Goal: Task Accomplishment & Management: Manage account settings

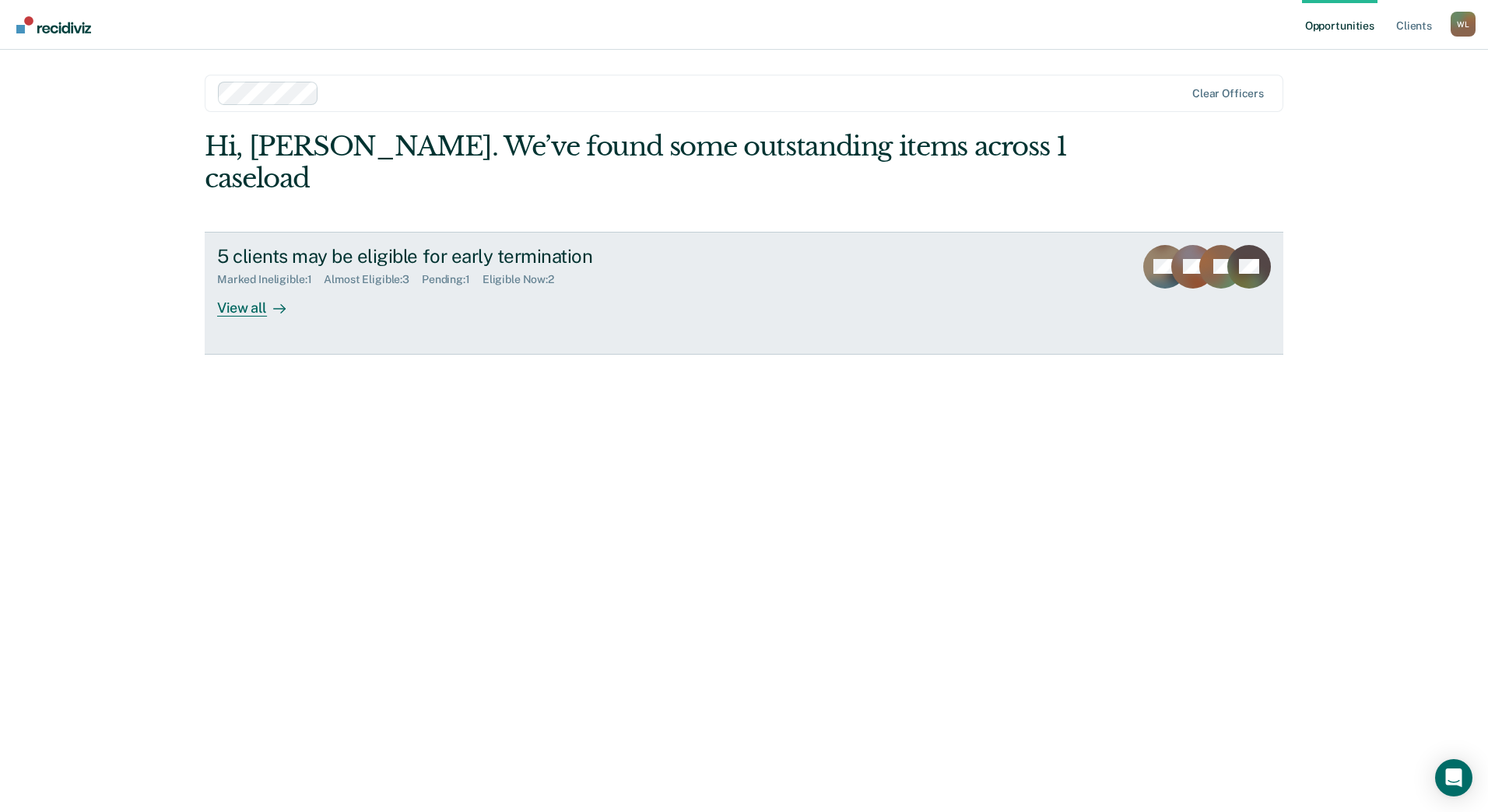
click at [252, 286] on div "View all" at bounding box center [260, 301] width 87 height 30
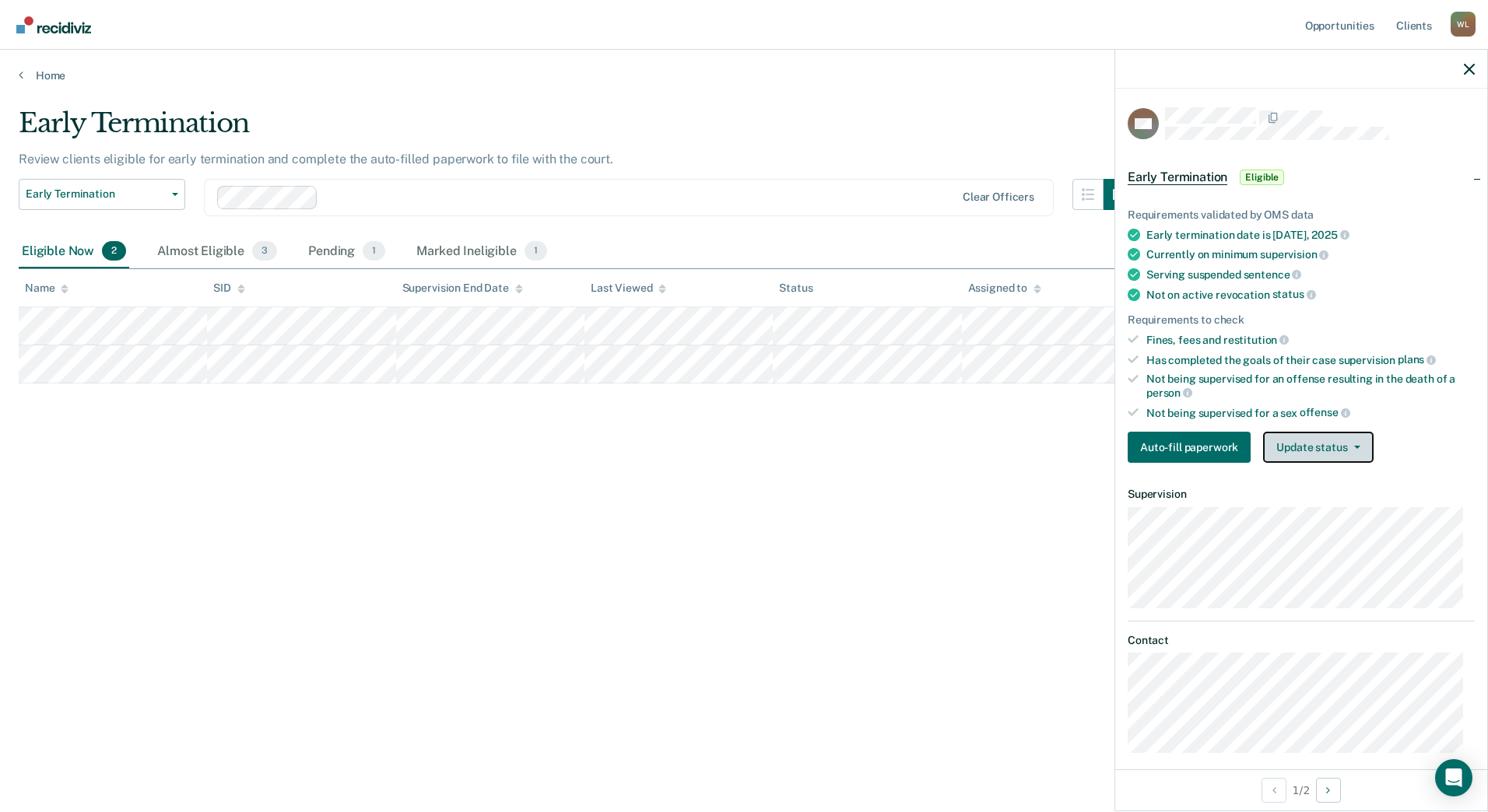
click at [1347, 452] on button "Update status" at bounding box center [1318, 447] width 110 height 31
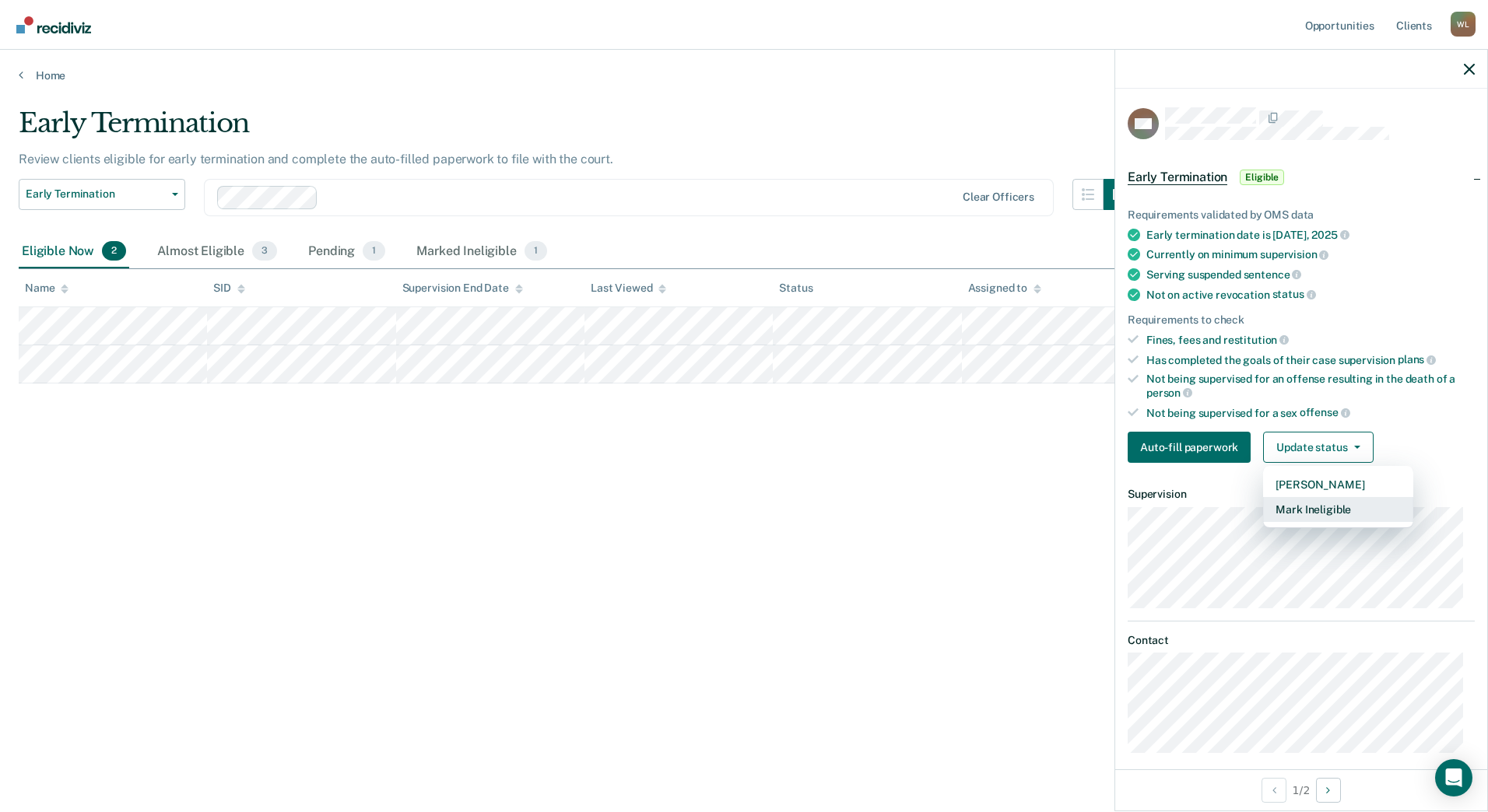
click at [1341, 510] on button "Mark Ineligible" at bounding box center [1338, 509] width 150 height 25
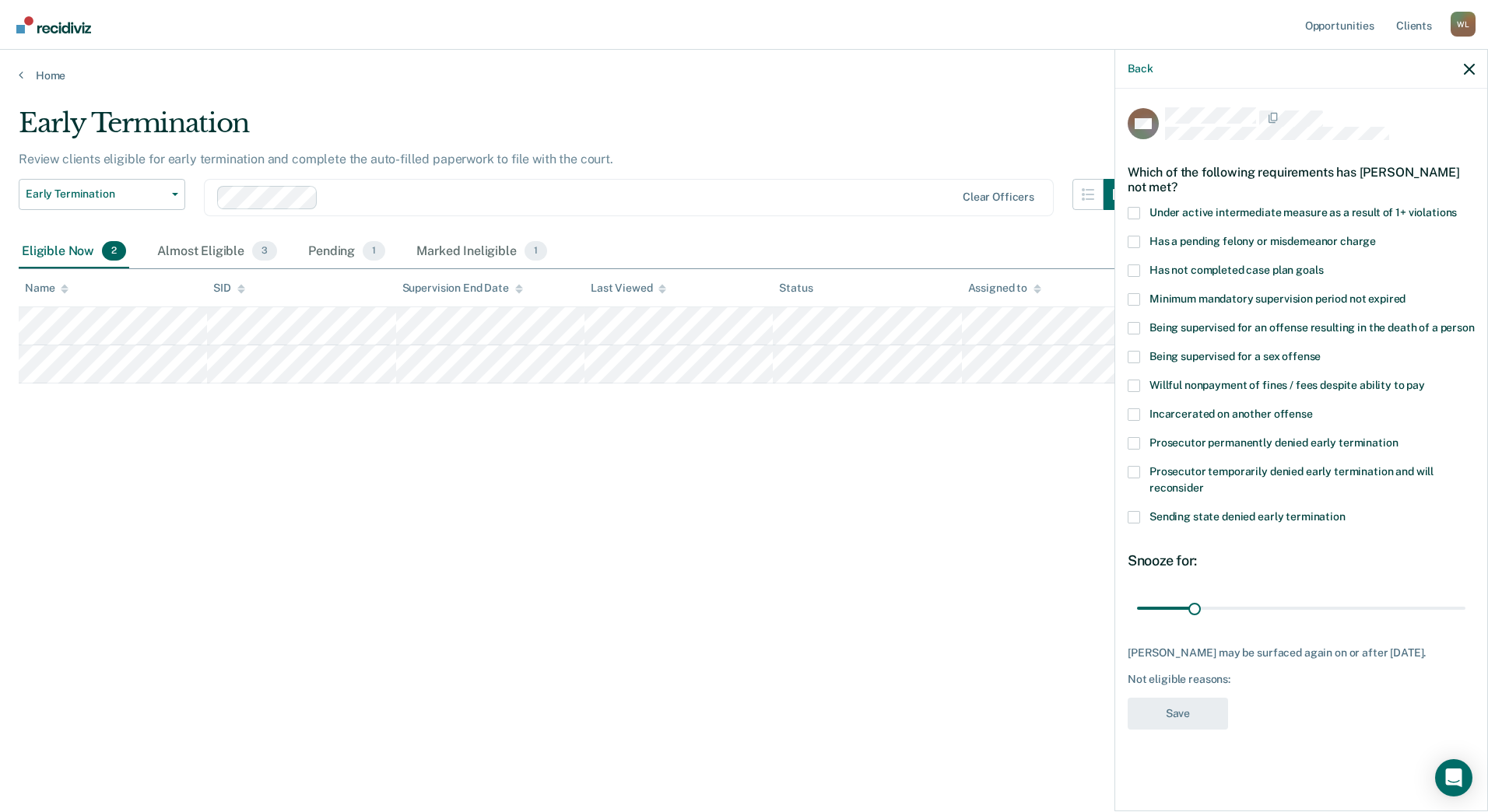
click at [1148, 441] on label "Prosecutor permanently denied early termination" at bounding box center [1301, 445] width 348 height 16
click at [1397, 437] on input "Prosecutor permanently denied early termination" at bounding box center [1397, 437] width 0 height 0
click at [1200, 712] on button "Save" at bounding box center [1178, 713] width 101 height 32
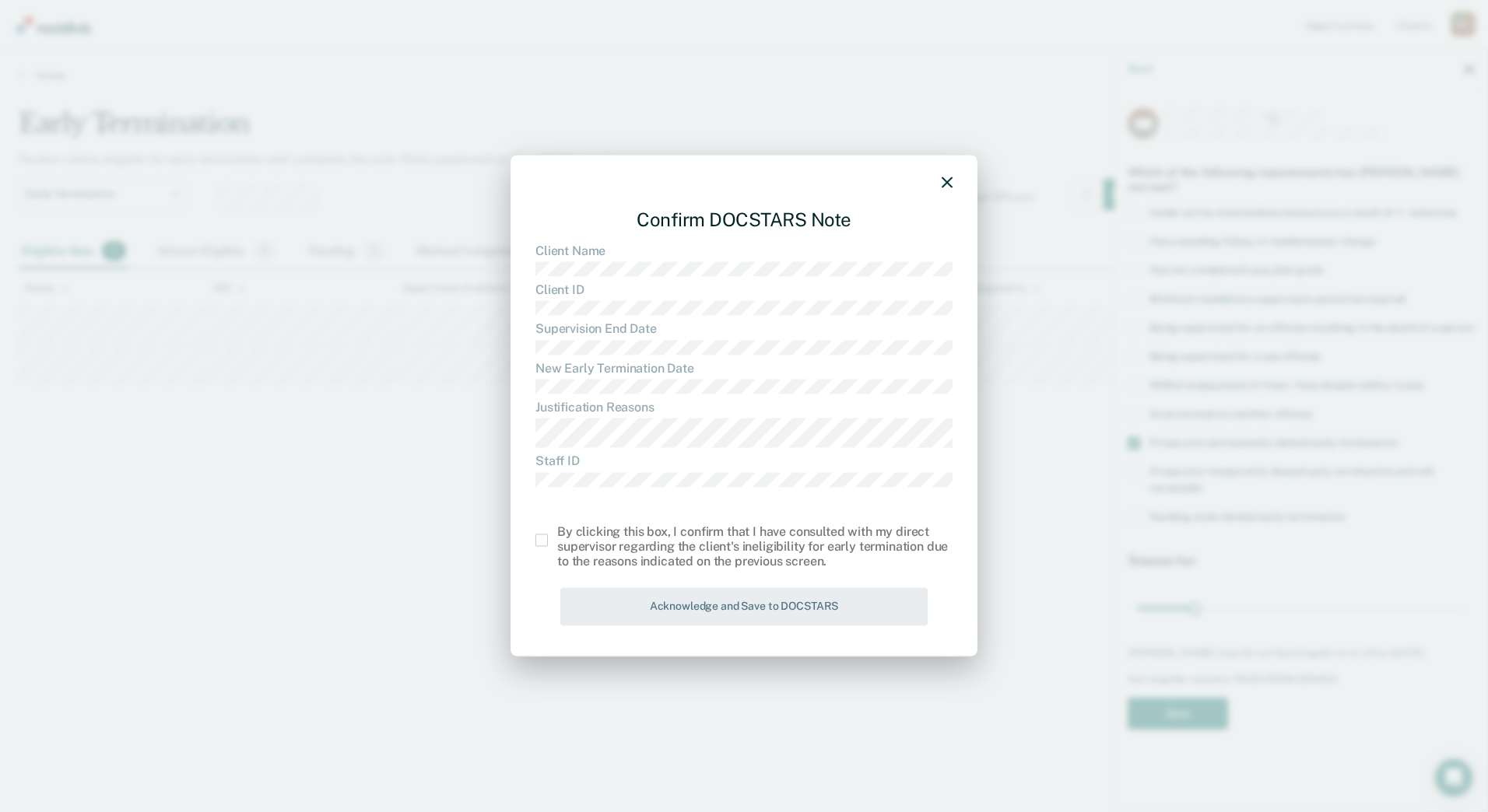
click at [546, 542] on span at bounding box center [541, 541] width 13 height 13
click at [557, 535] on input "checkbox" at bounding box center [557, 535] width 0 height 0
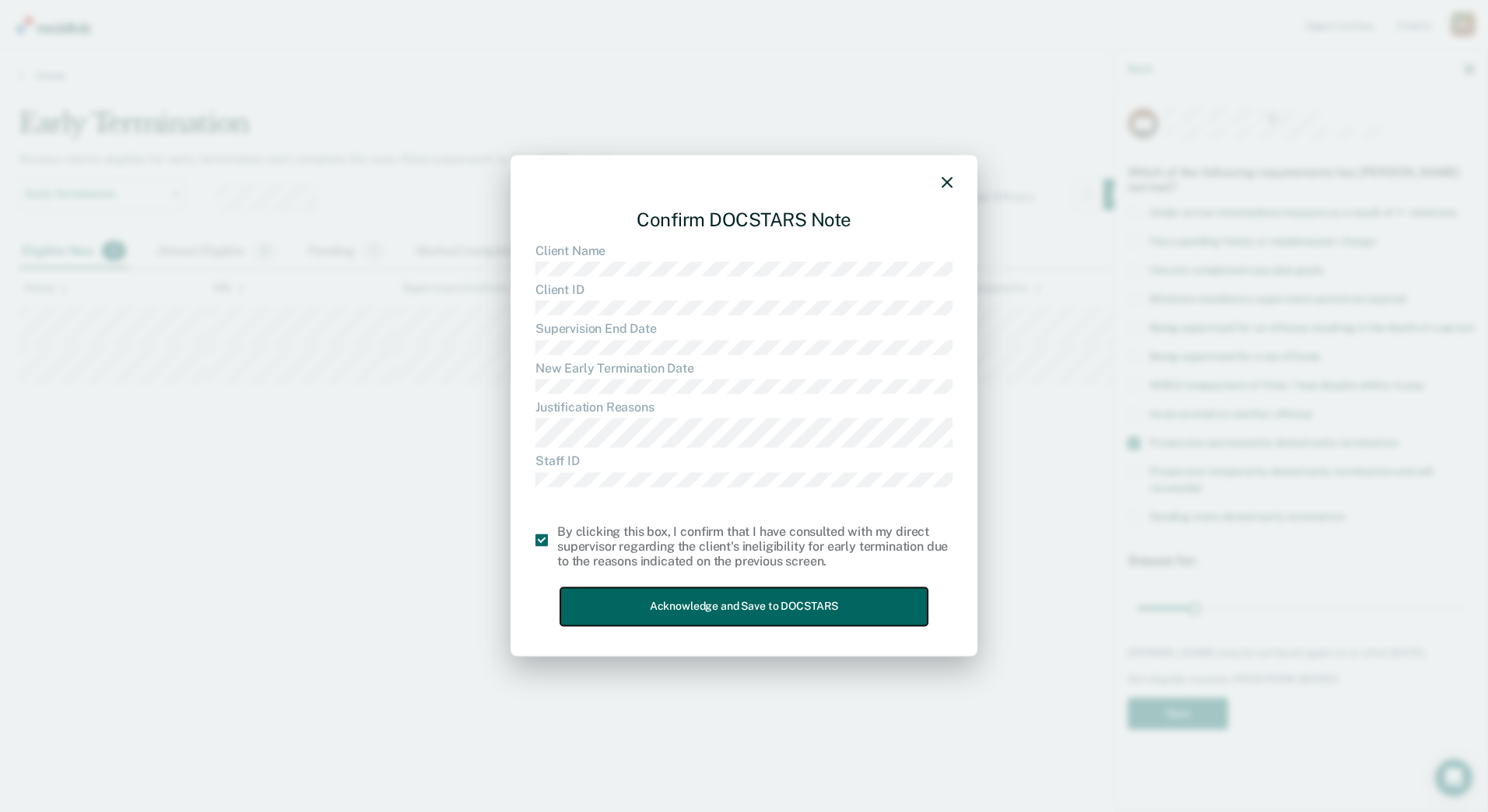
click at [788, 612] on button "Acknowledge and Save to DOCSTARS" at bounding box center [744, 607] width 368 height 38
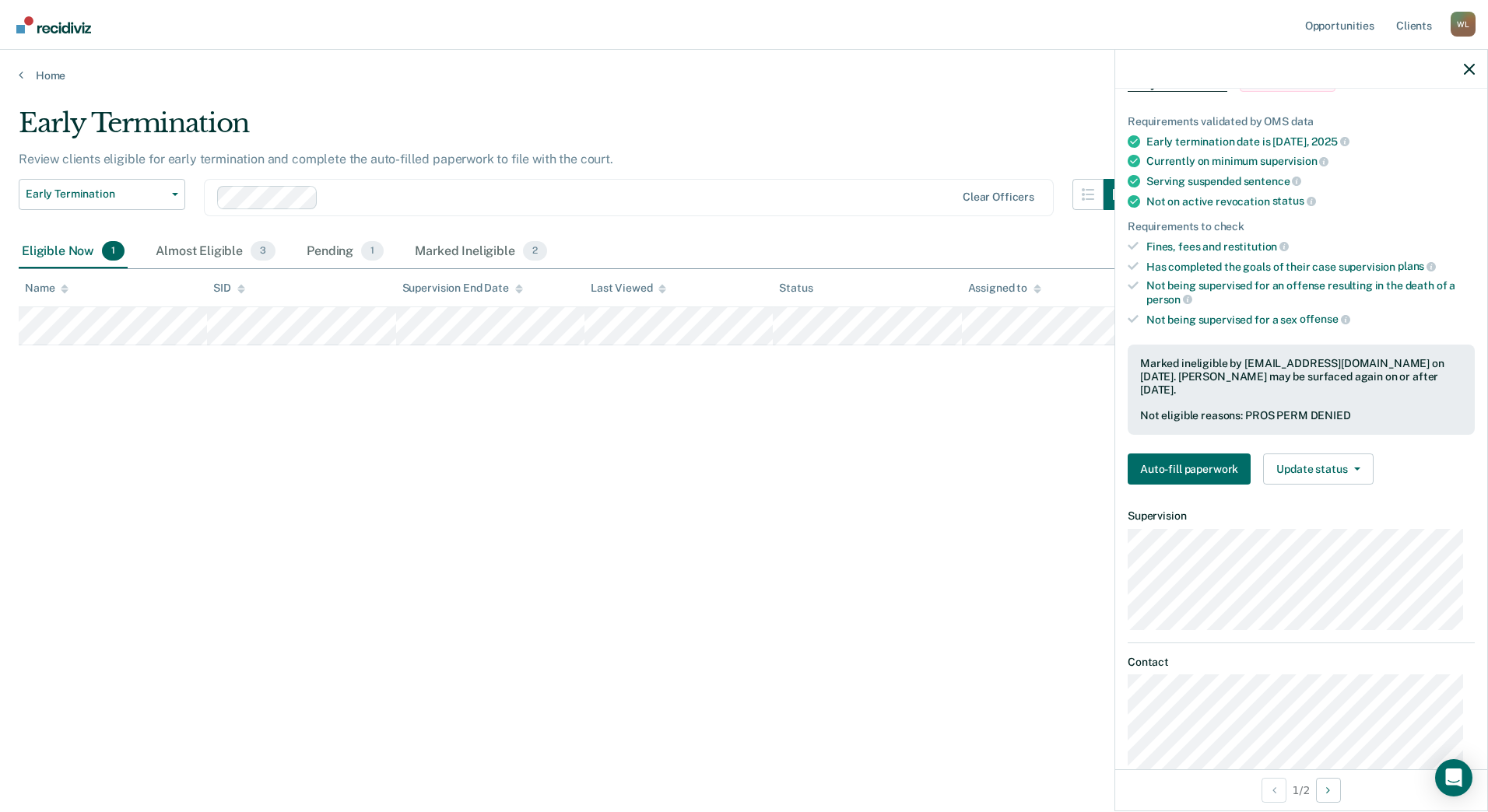
scroll to position [128, 0]
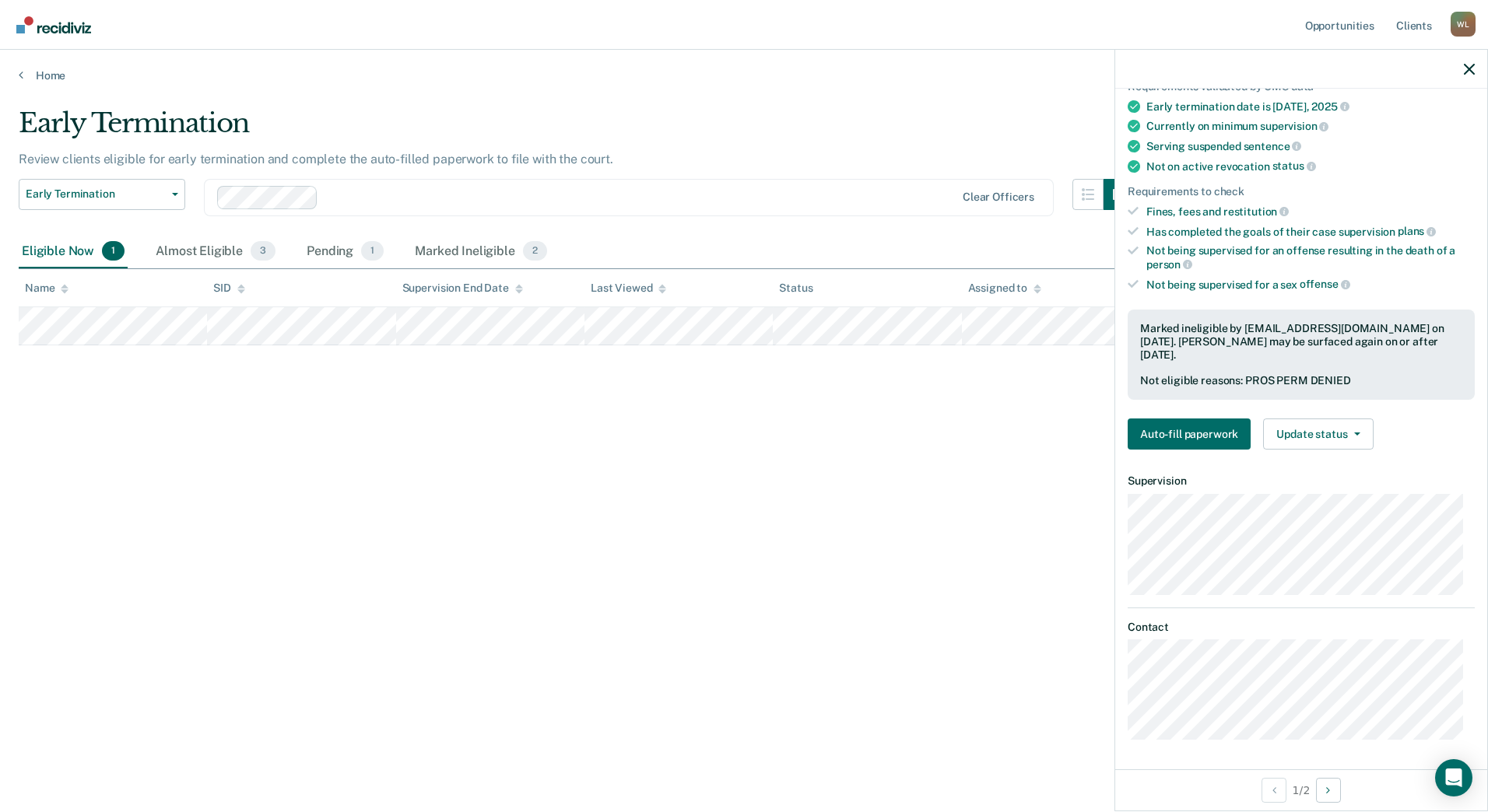
drag, startPoint x: 759, startPoint y: 622, endPoint x: 751, endPoint y: 616, distance: 10.0
click at [755, 622] on div "Early Termination Review clients eligible for early termination and complete th…" at bounding box center [744, 401] width 1451 height 588
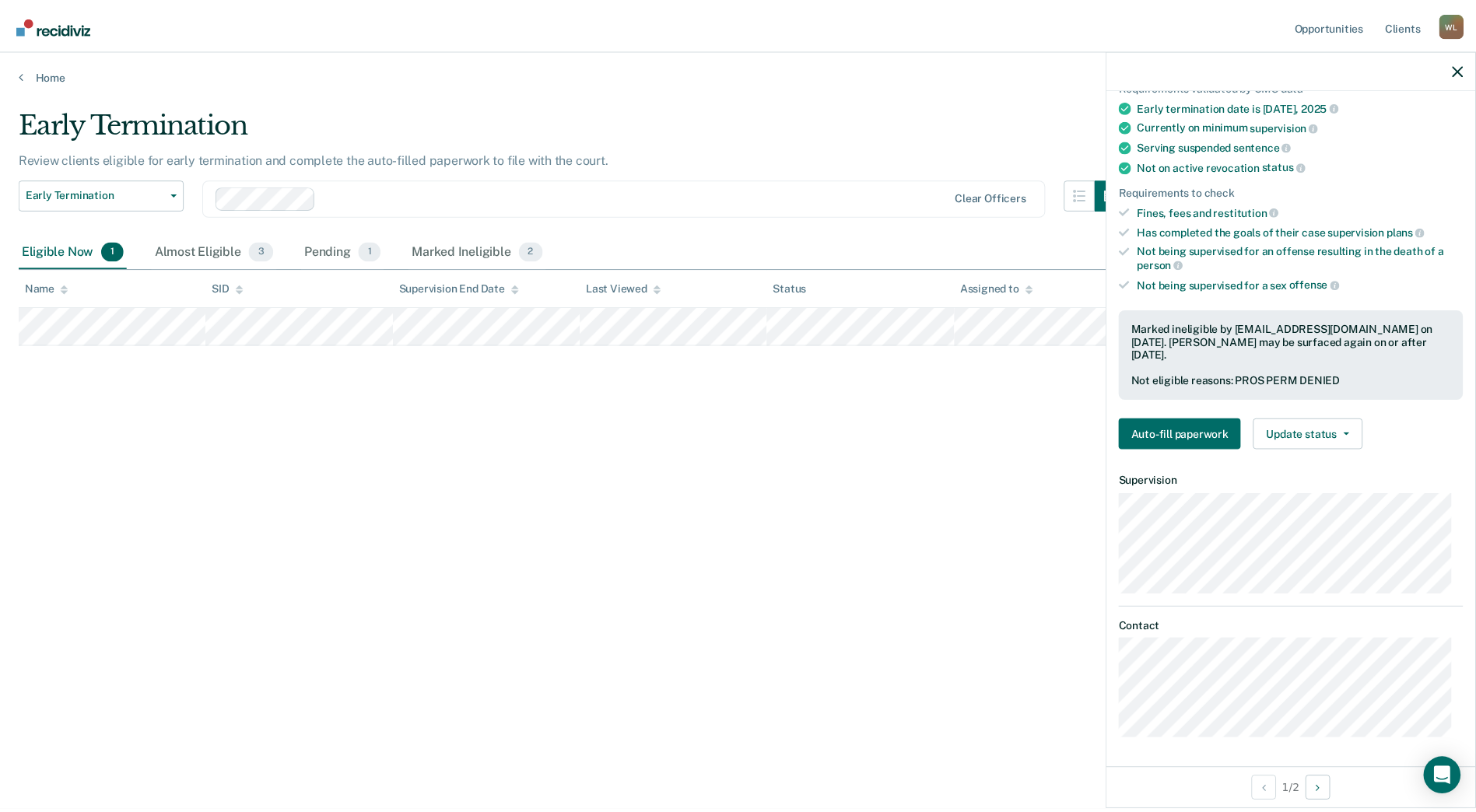
scroll to position [0, 0]
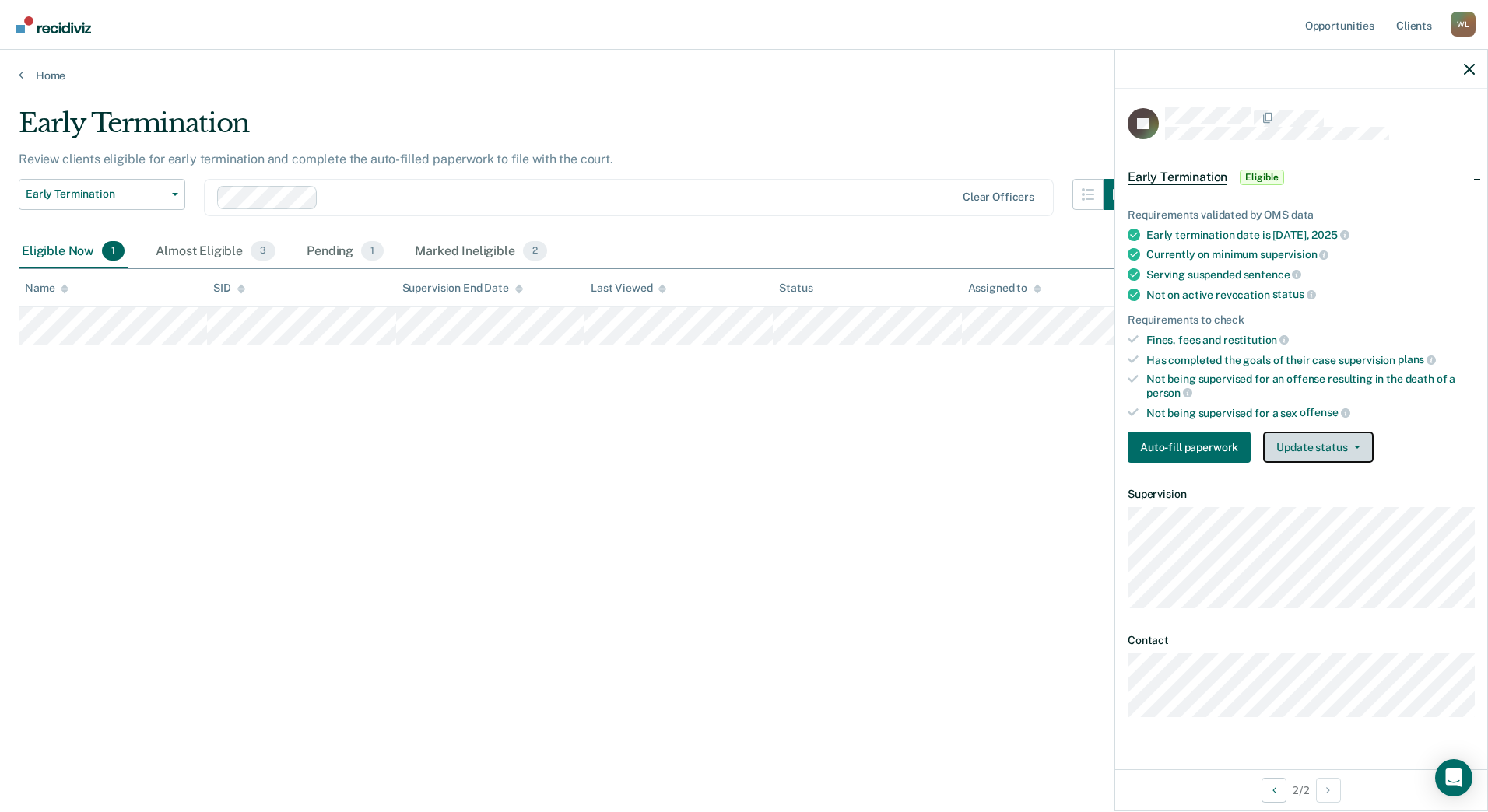
click at [1355, 449] on button "Update status" at bounding box center [1318, 447] width 110 height 31
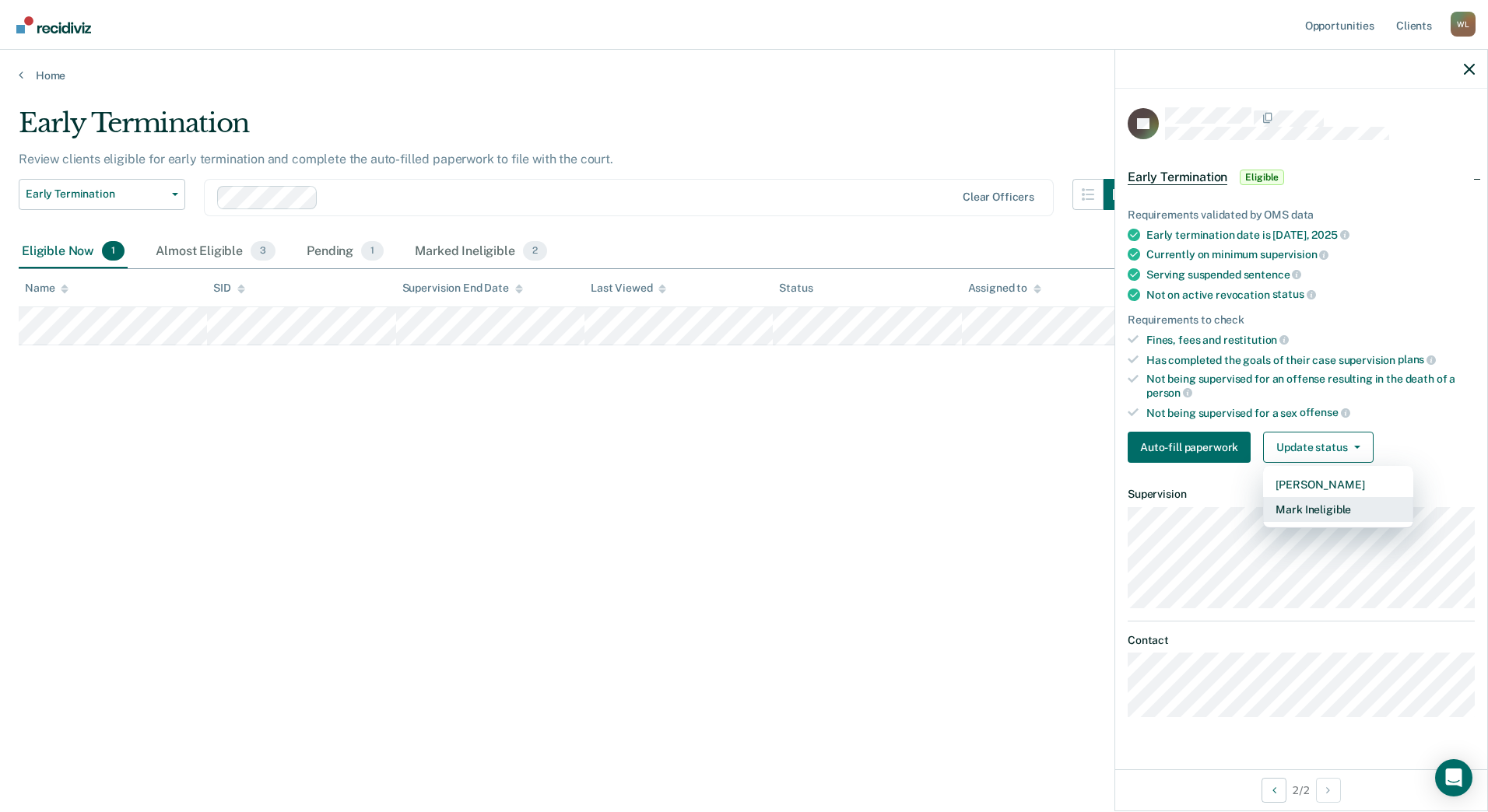
click at [1356, 508] on button "Mark Ineligible" at bounding box center [1338, 509] width 150 height 25
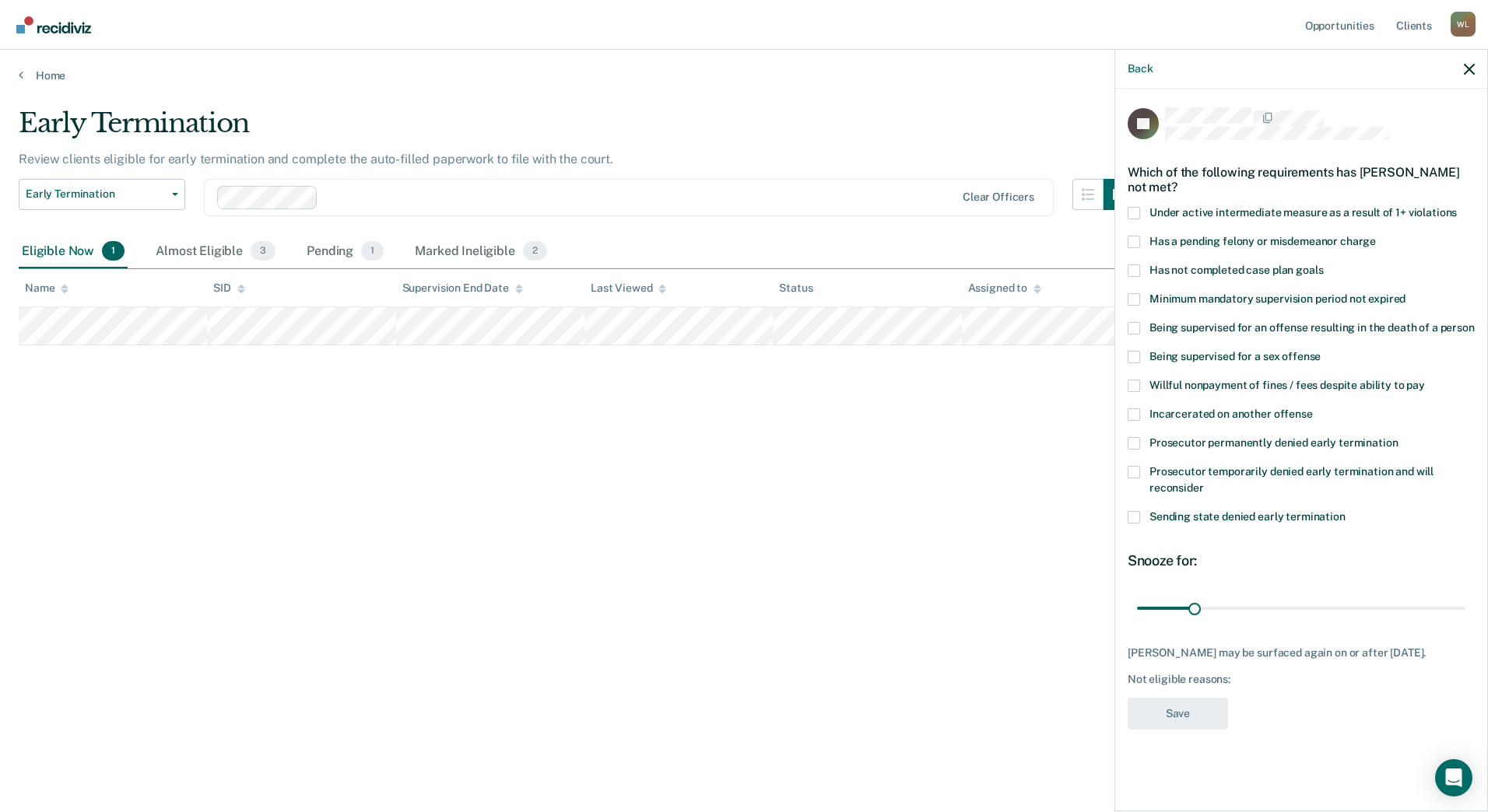
click at [922, 454] on div "Early Termination Review clients eligible for early termination and complete th…" at bounding box center [744, 401] width 1451 height 588
click at [1133, 383] on span at bounding box center [1134, 386] width 13 height 13
click at [1425, 379] on input "Willful nonpayment of fines / fees despite ability to pay" at bounding box center [1425, 379] width 0 height 0
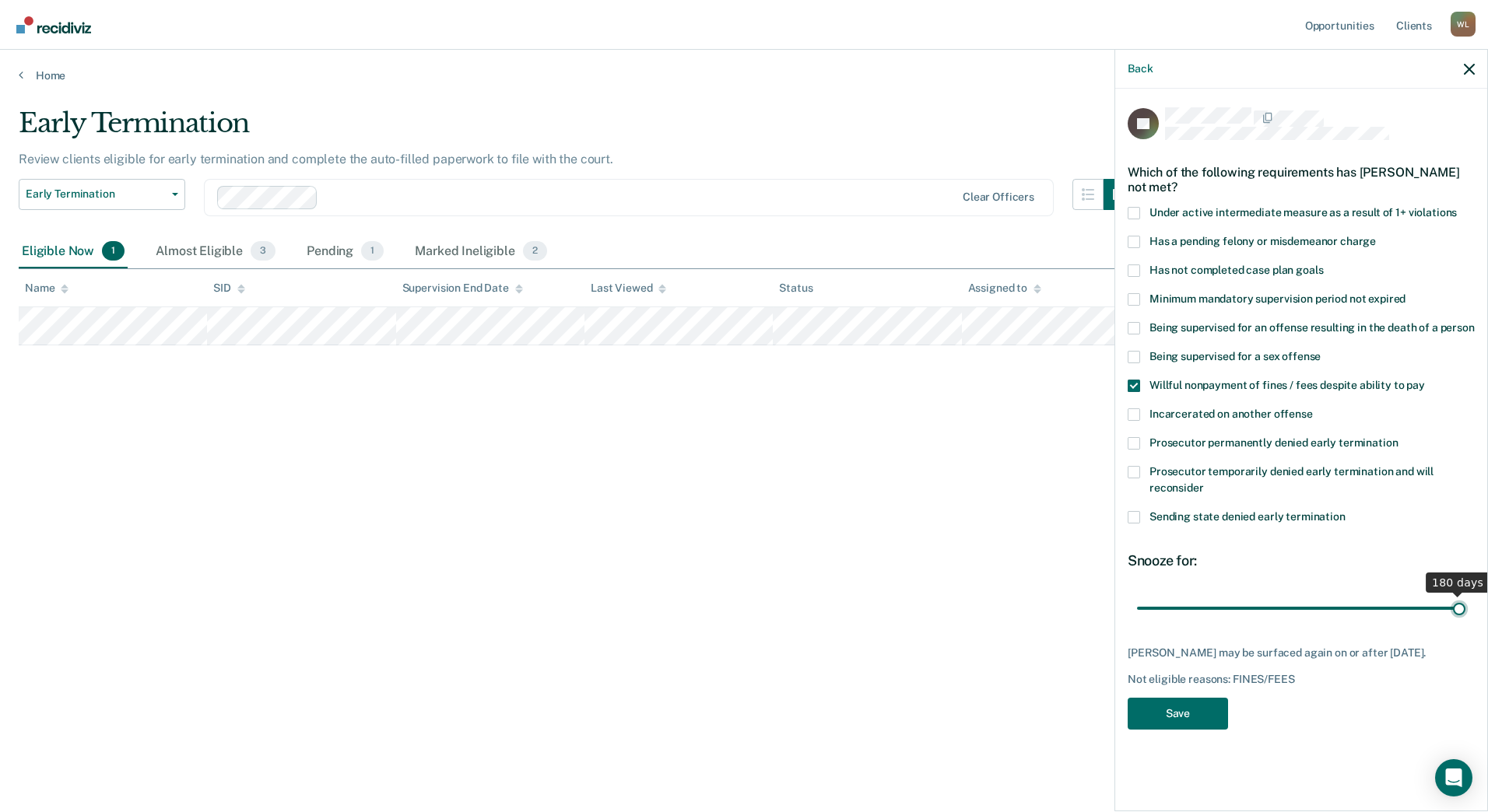
drag, startPoint x: 1194, startPoint y: 608, endPoint x: 1507, endPoint y: 608, distance: 313.0
type input "180"
click at [1465, 608] on input "range" at bounding box center [1301, 608] width 328 height 27
click at [1178, 720] on button "Save" at bounding box center [1178, 713] width 101 height 32
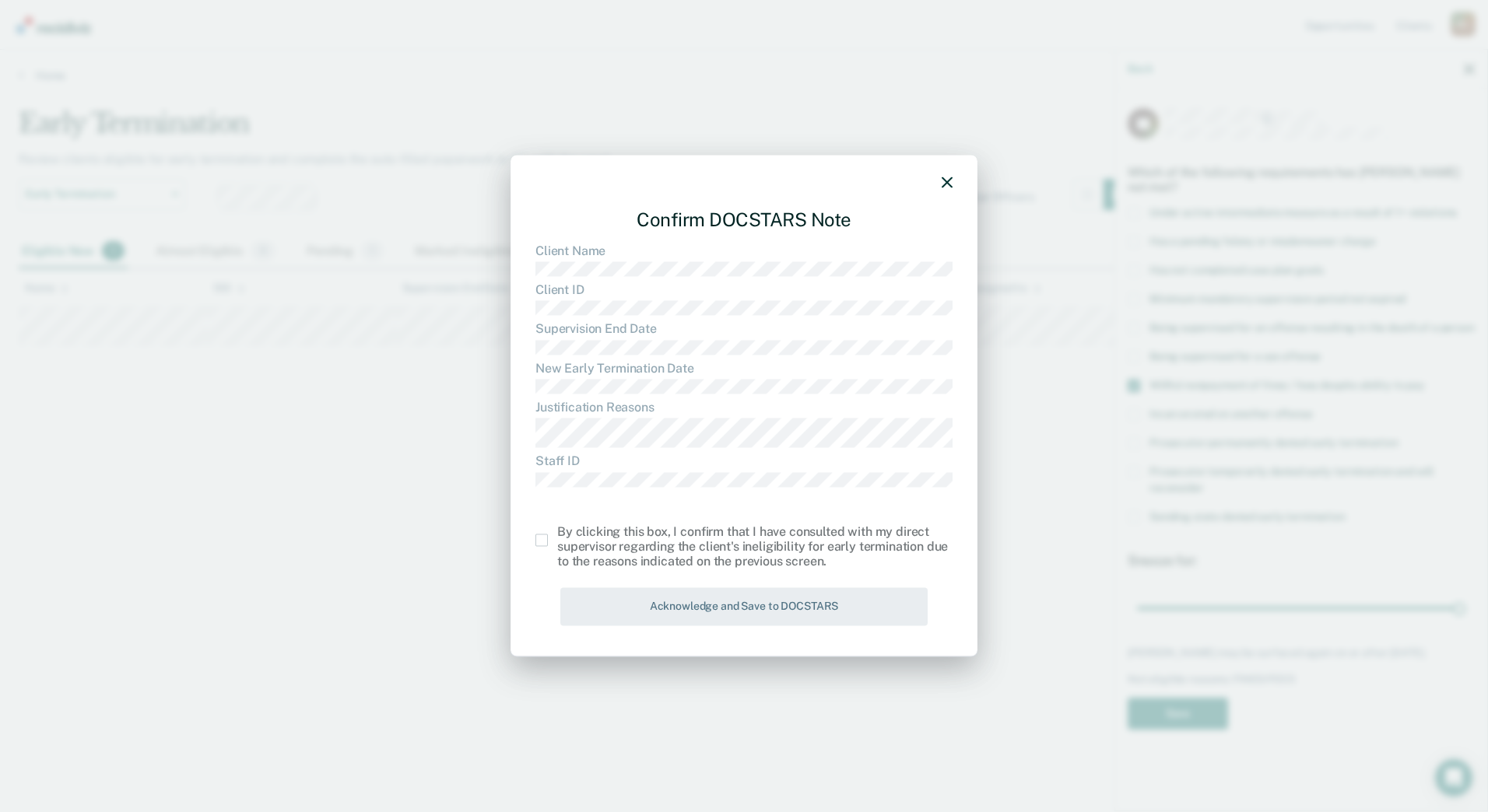
click at [547, 545] on label at bounding box center [546, 541] width 22 height 13
click at [557, 535] on input "checkbox" at bounding box center [557, 535] width 0 height 0
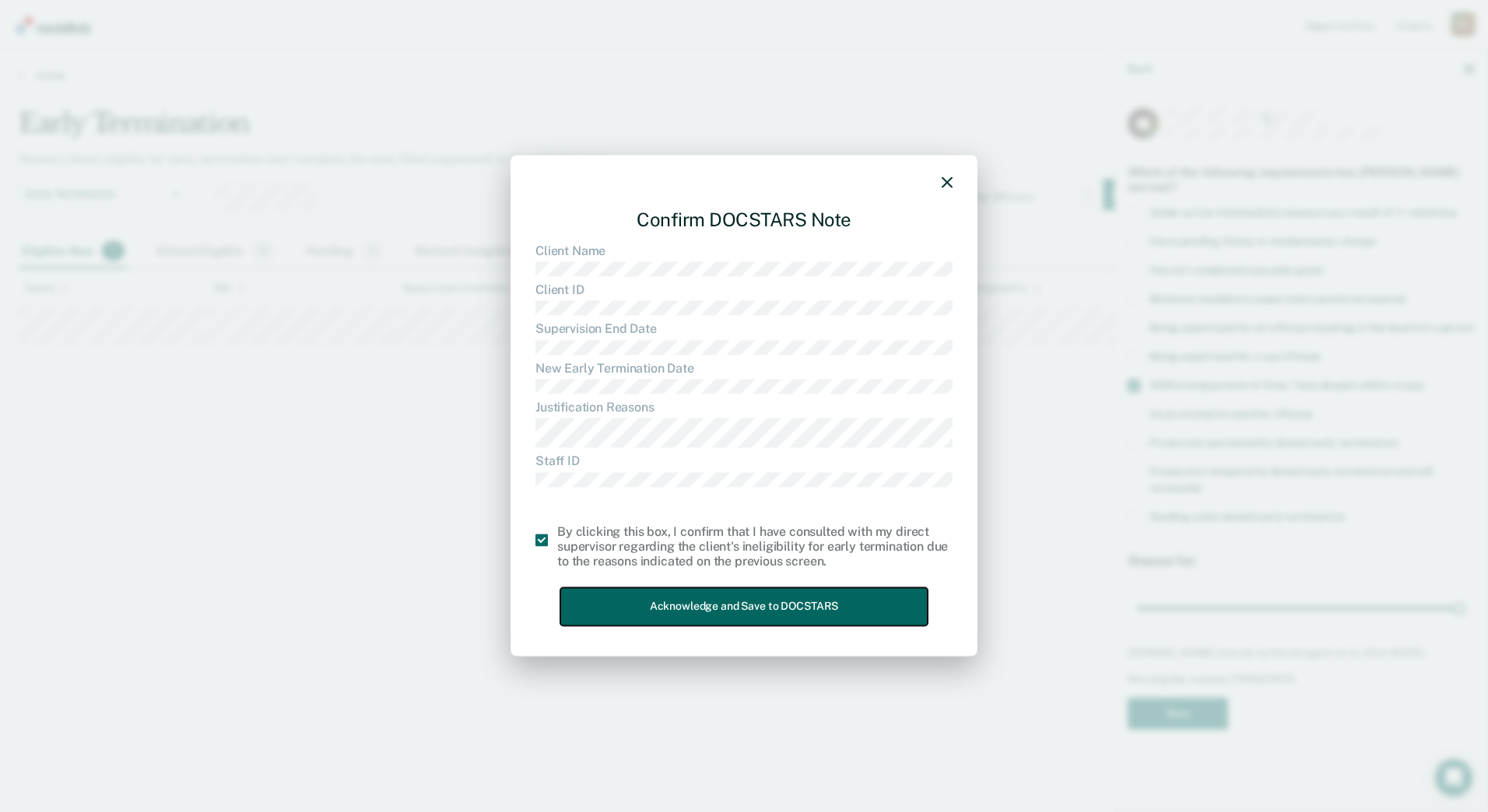
click at [722, 605] on button "Acknowledge and Save to DOCSTARS" at bounding box center [744, 607] width 368 height 38
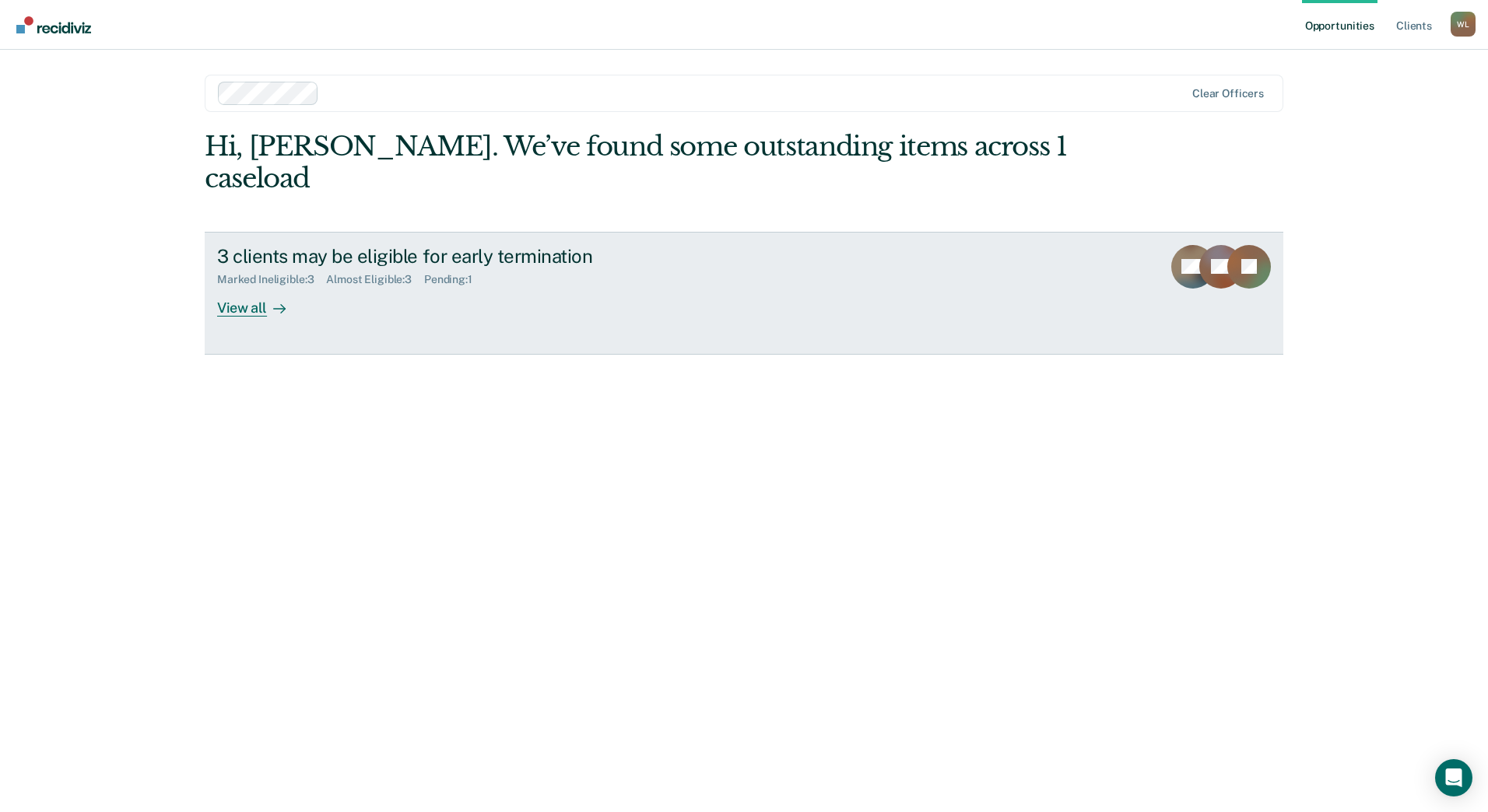
click at [248, 286] on div "View all" at bounding box center [260, 301] width 87 height 30
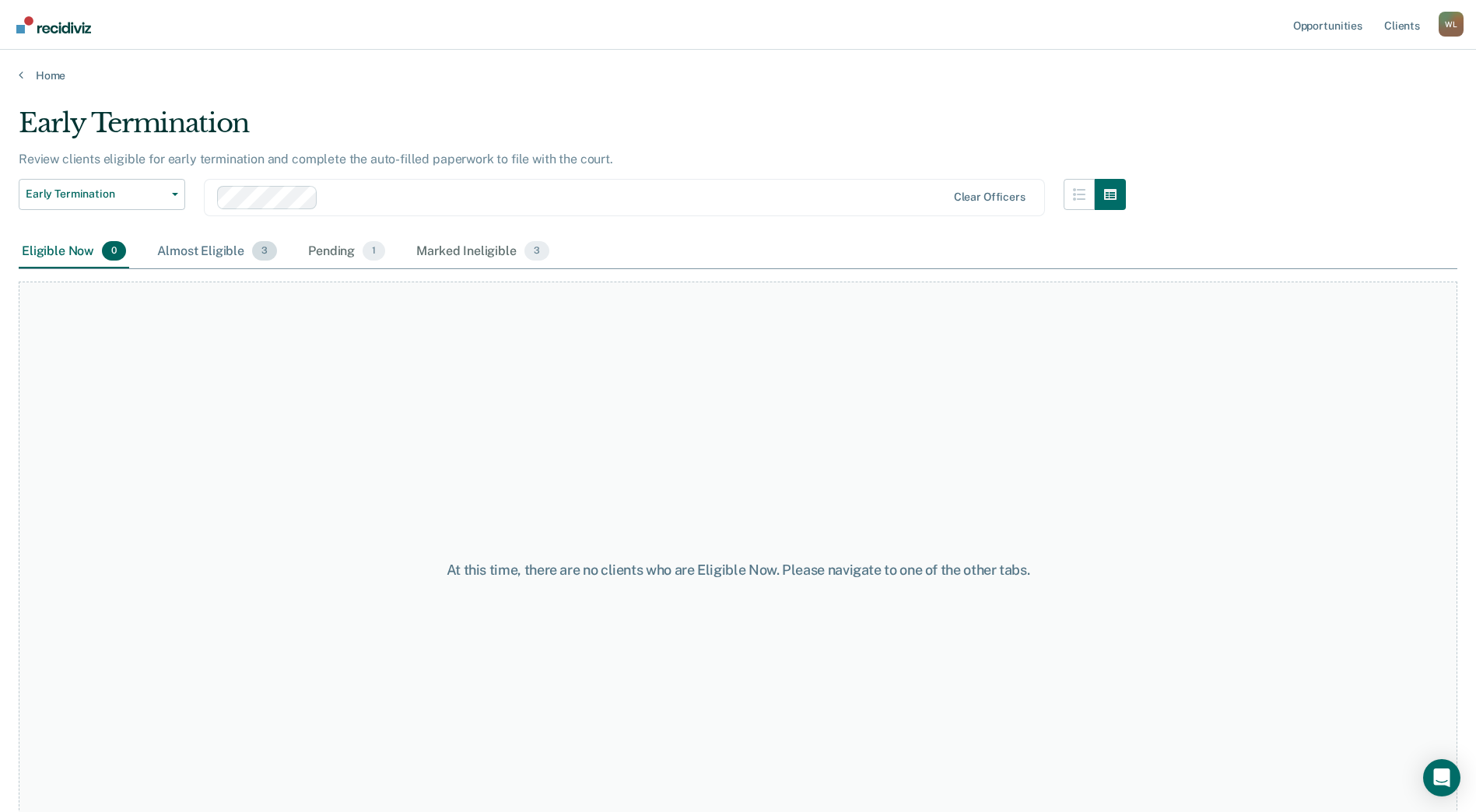
click at [226, 252] on div "Almost Eligible 3" at bounding box center [217, 251] width 126 height 34
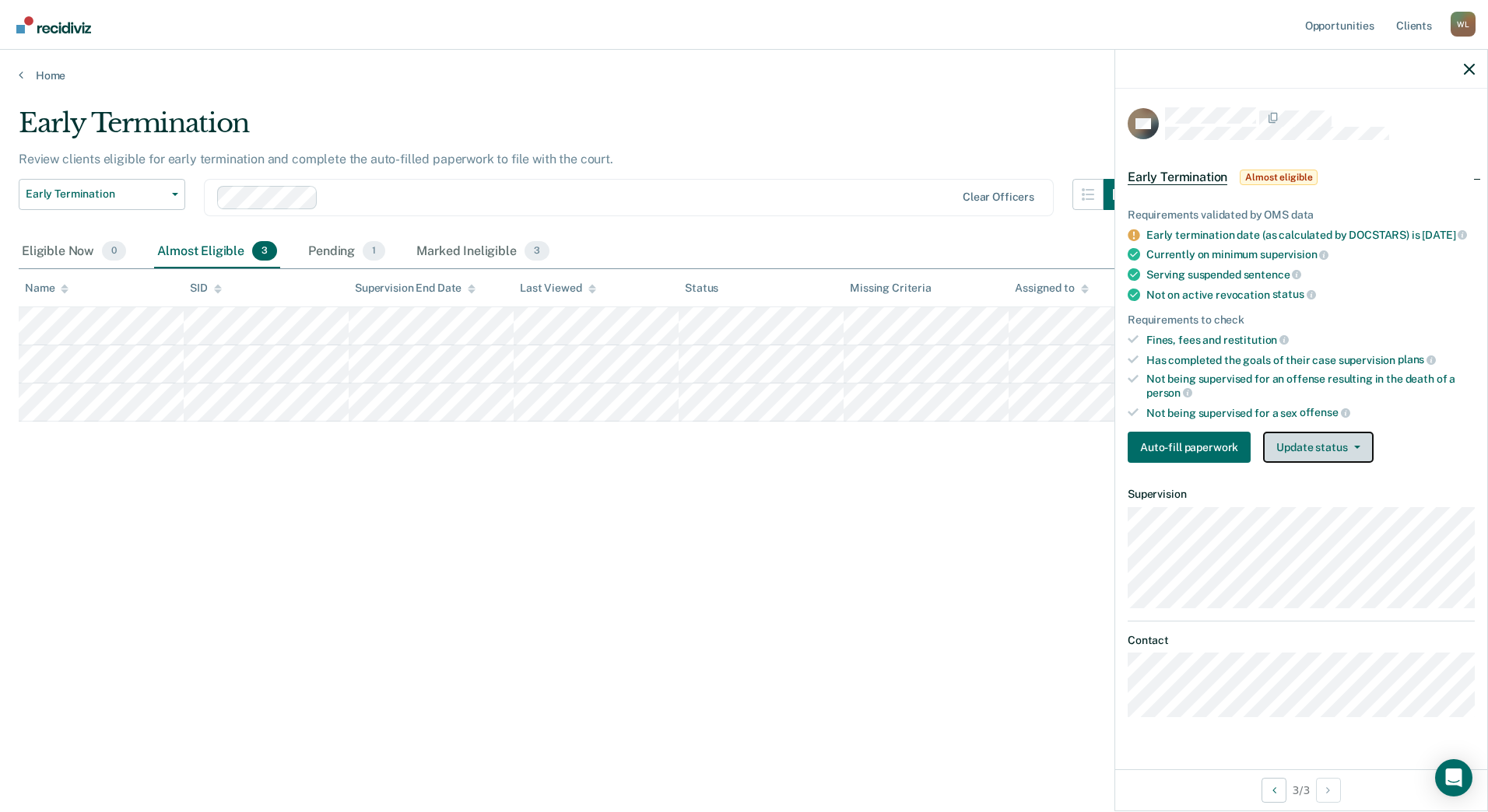
click at [1343, 463] on button "Update status" at bounding box center [1318, 447] width 110 height 31
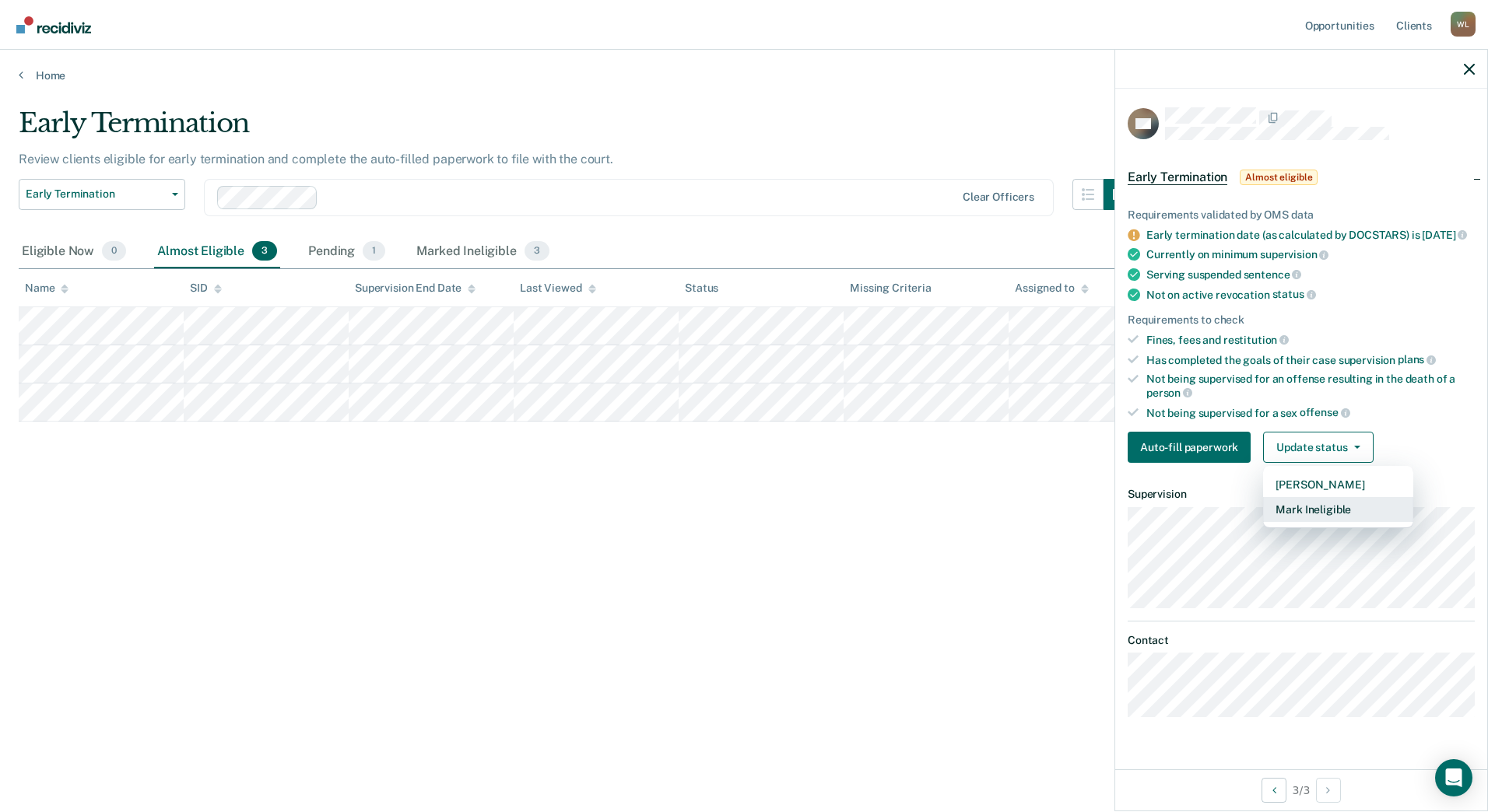
click at [1345, 522] on button "Mark Ineligible" at bounding box center [1338, 509] width 150 height 25
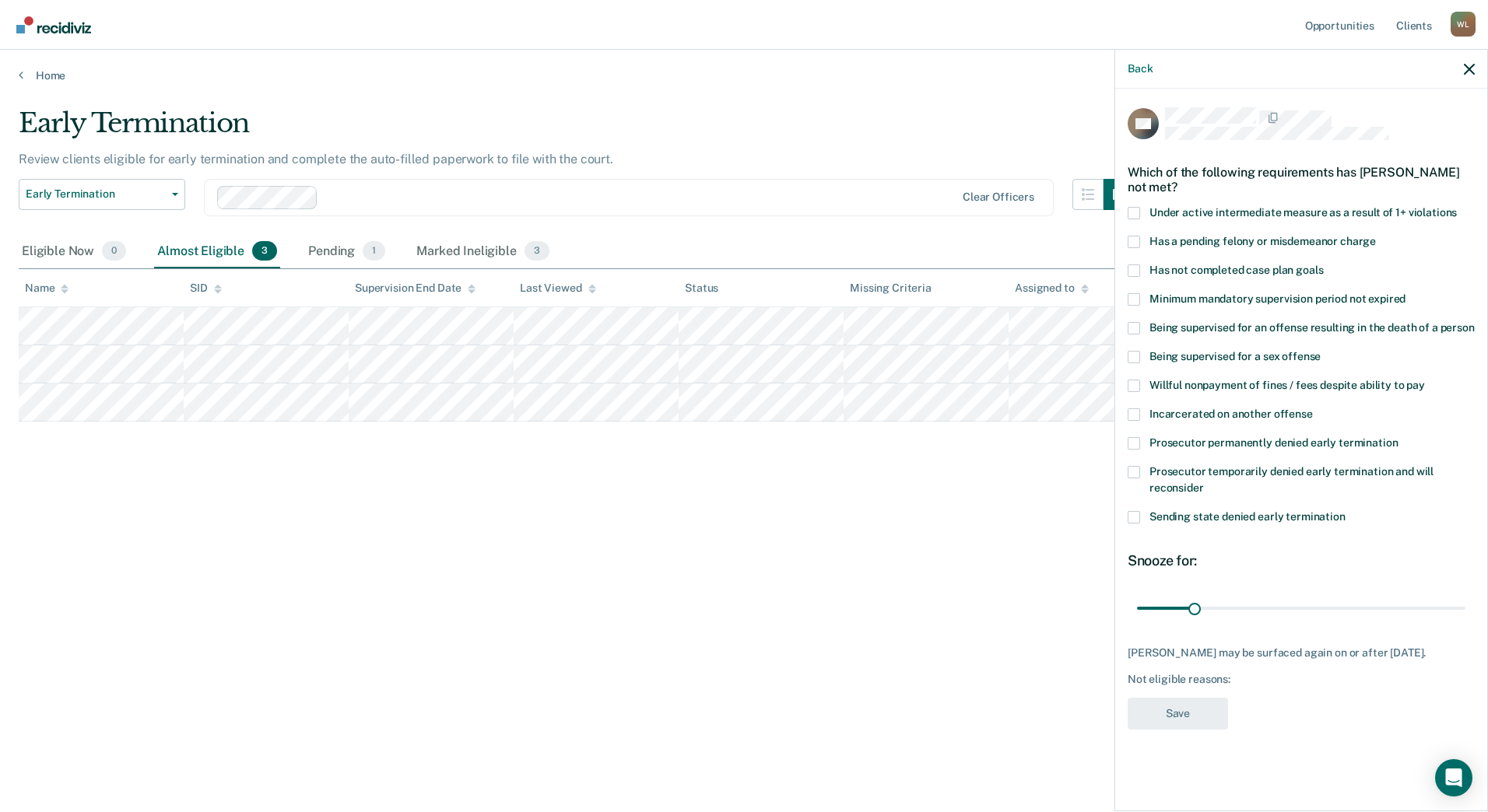
click at [1253, 351] on span "Being supervised for a sex offense" at bounding box center [1235, 357] width 171 height 13
click at [1321, 351] on input "Being supervised for a sex offense" at bounding box center [1321, 351] width 0 height 0
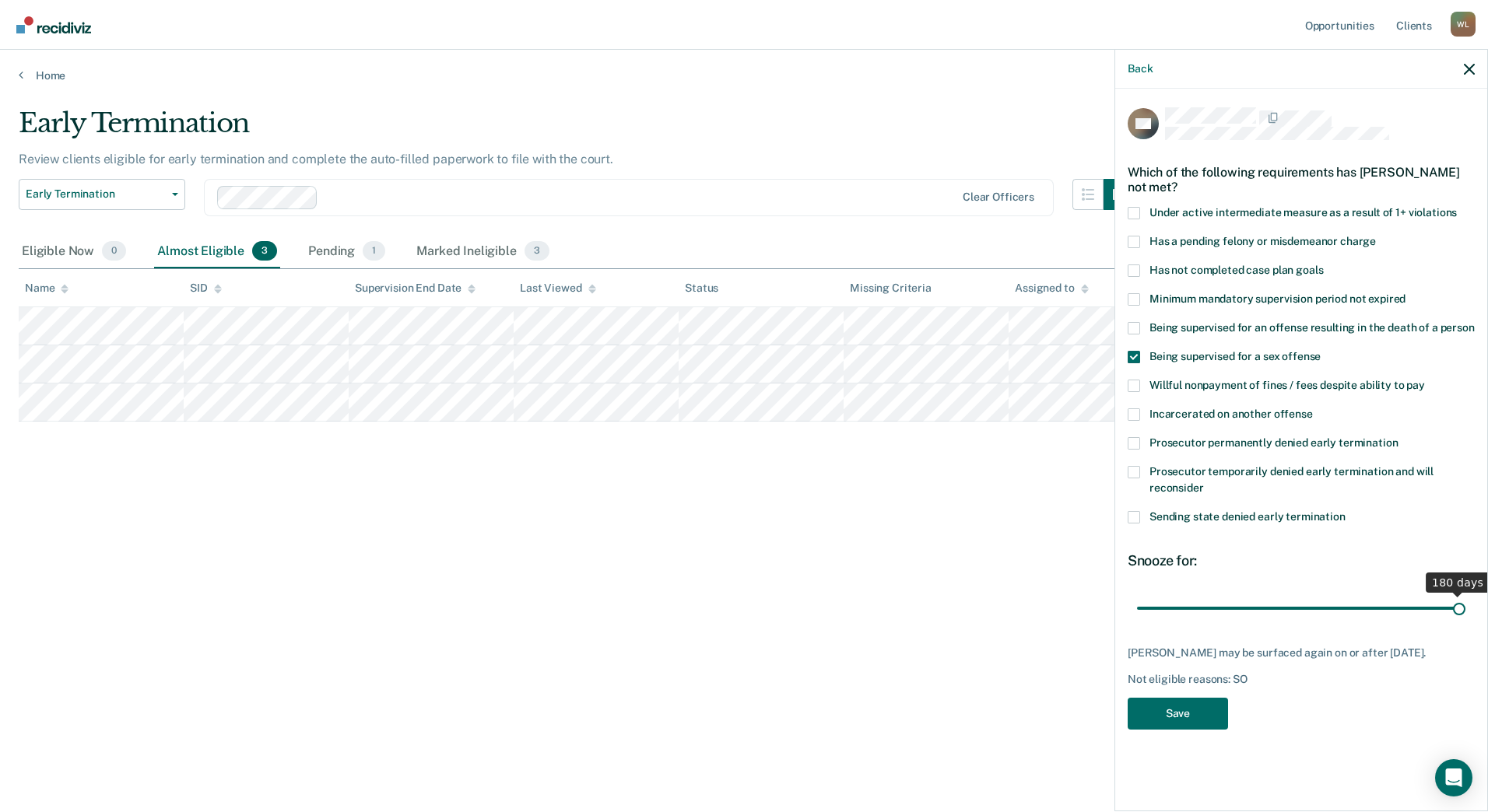
drag, startPoint x: 1196, startPoint y: 603, endPoint x: 1594, endPoint y: 573, distance: 399.1
type input "180"
click at [1465, 594] on input "range" at bounding box center [1301, 608] width 328 height 27
click at [1211, 718] on button "Save" at bounding box center [1178, 713] width 101 height 32
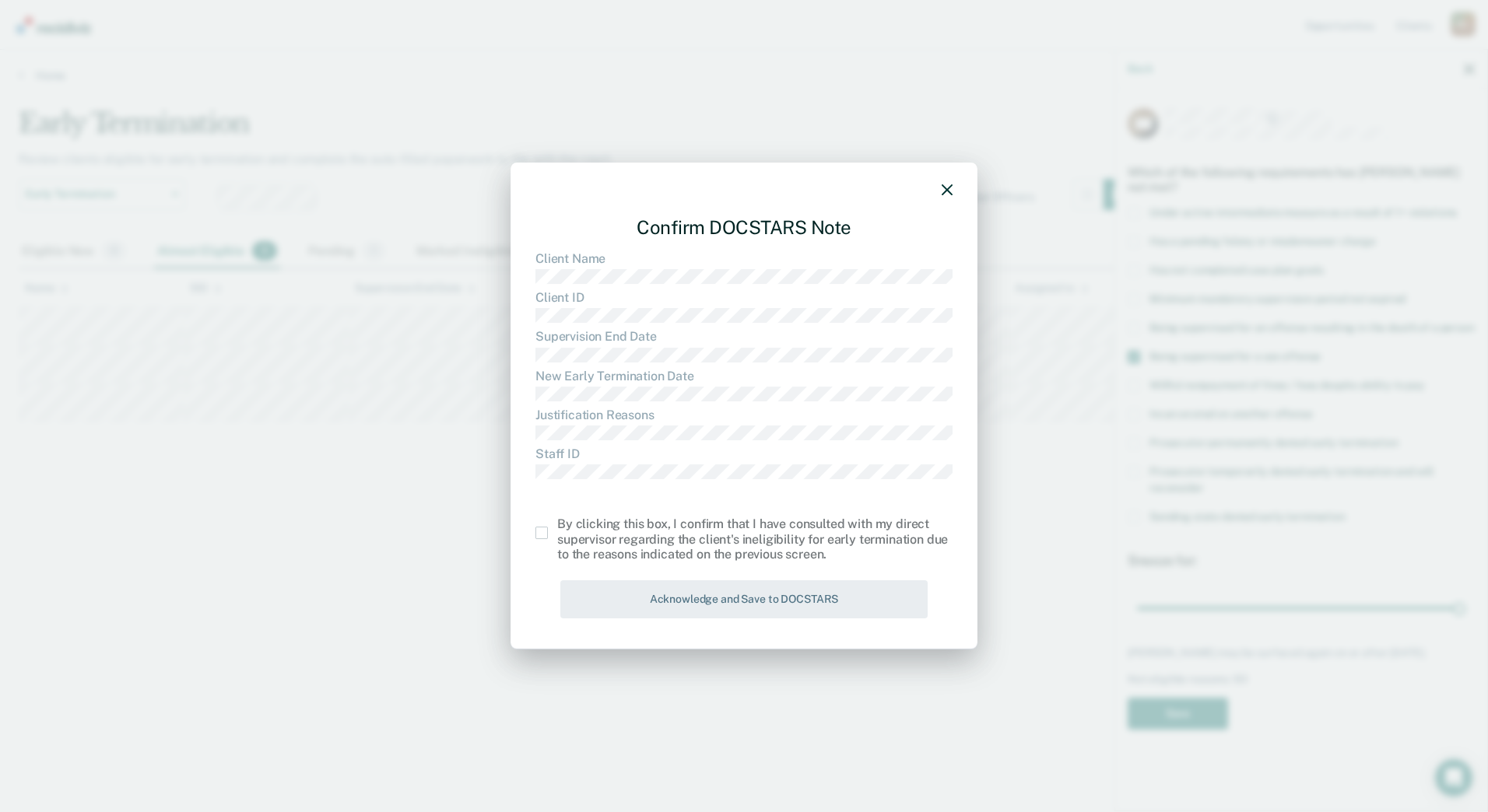
click at [541, 535] on span at bounding box center [541, 533] width 13 height 13
click at [557, 527] on input "checkbox" at bounding box center [557, 527] width 0 height 0
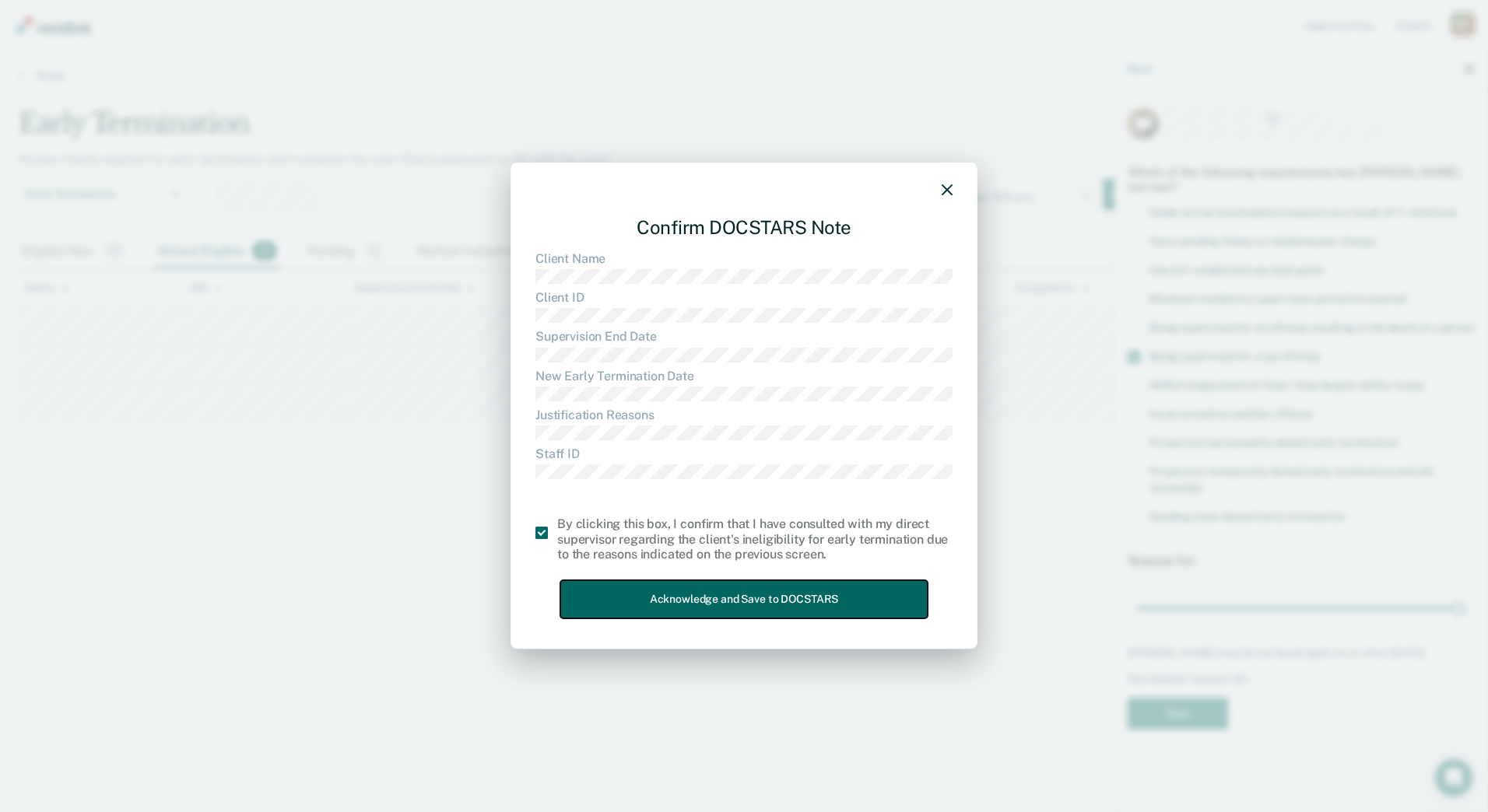
click at [680, 596] on button "Acknowledge and Save to DOCSTARS" at bounding box center [744, 600] width 368 height 38
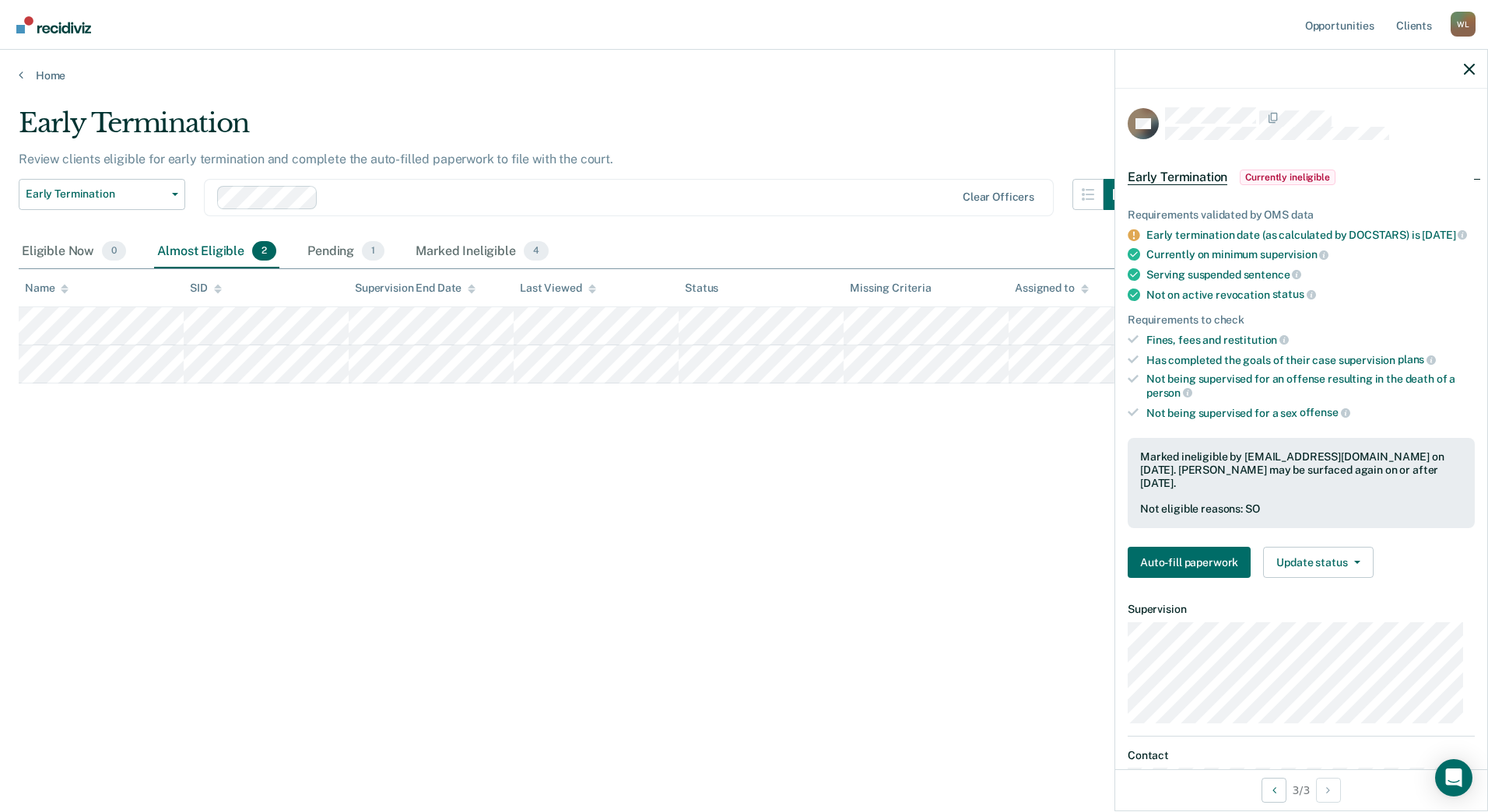
drag, startPoint x: 431, startPoint y: 608, endPoint x: 420, endPoint y: 597, distance: 15.6
click at [431, 609] on div "Early Termination Review clients eligible for early termination and complete th…" at bounding box center [744, 401] width 1451 height 588
